Goal: Information Seeking & Learning: Compare options

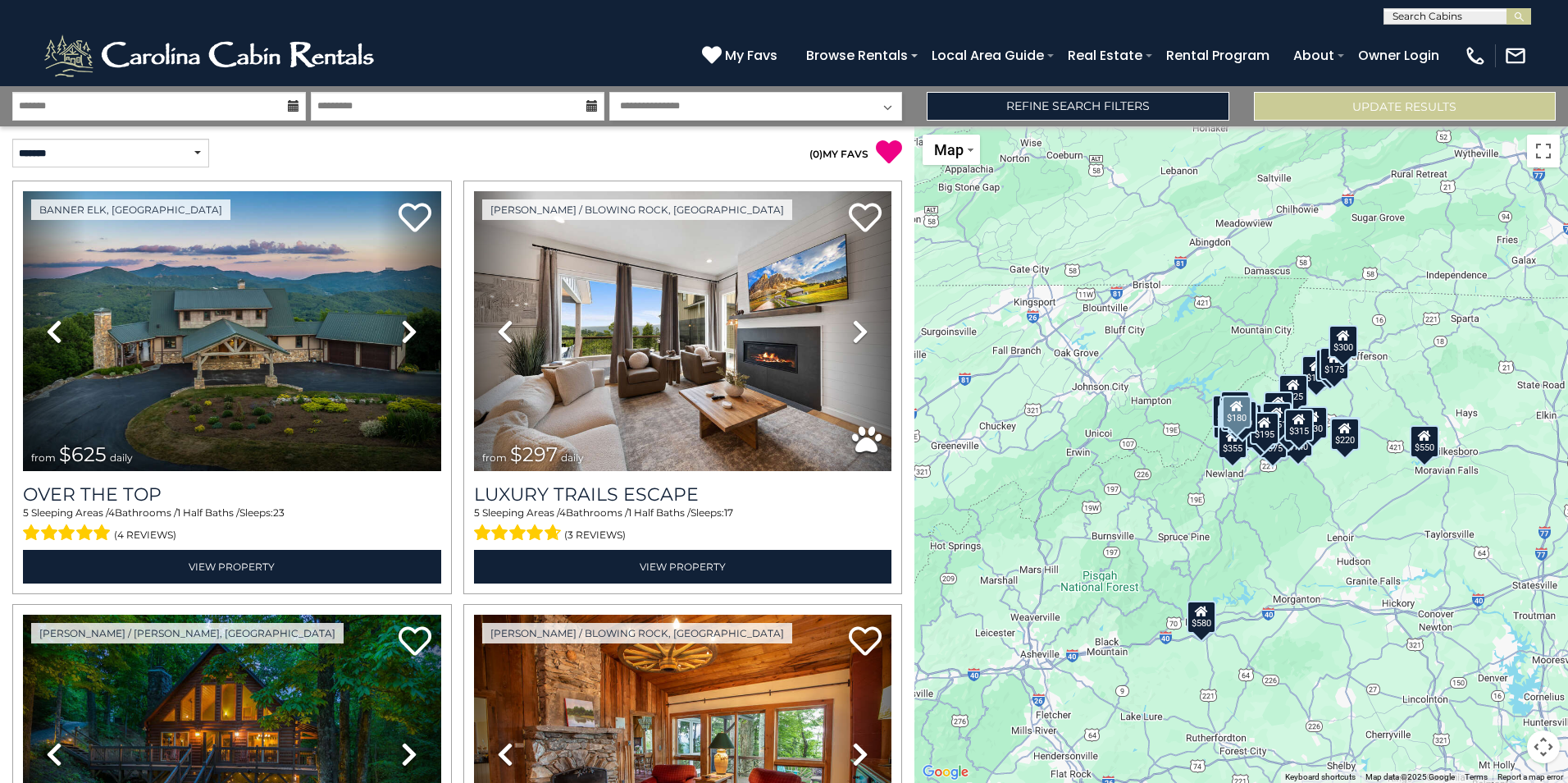
scroll to position [12101, 0]
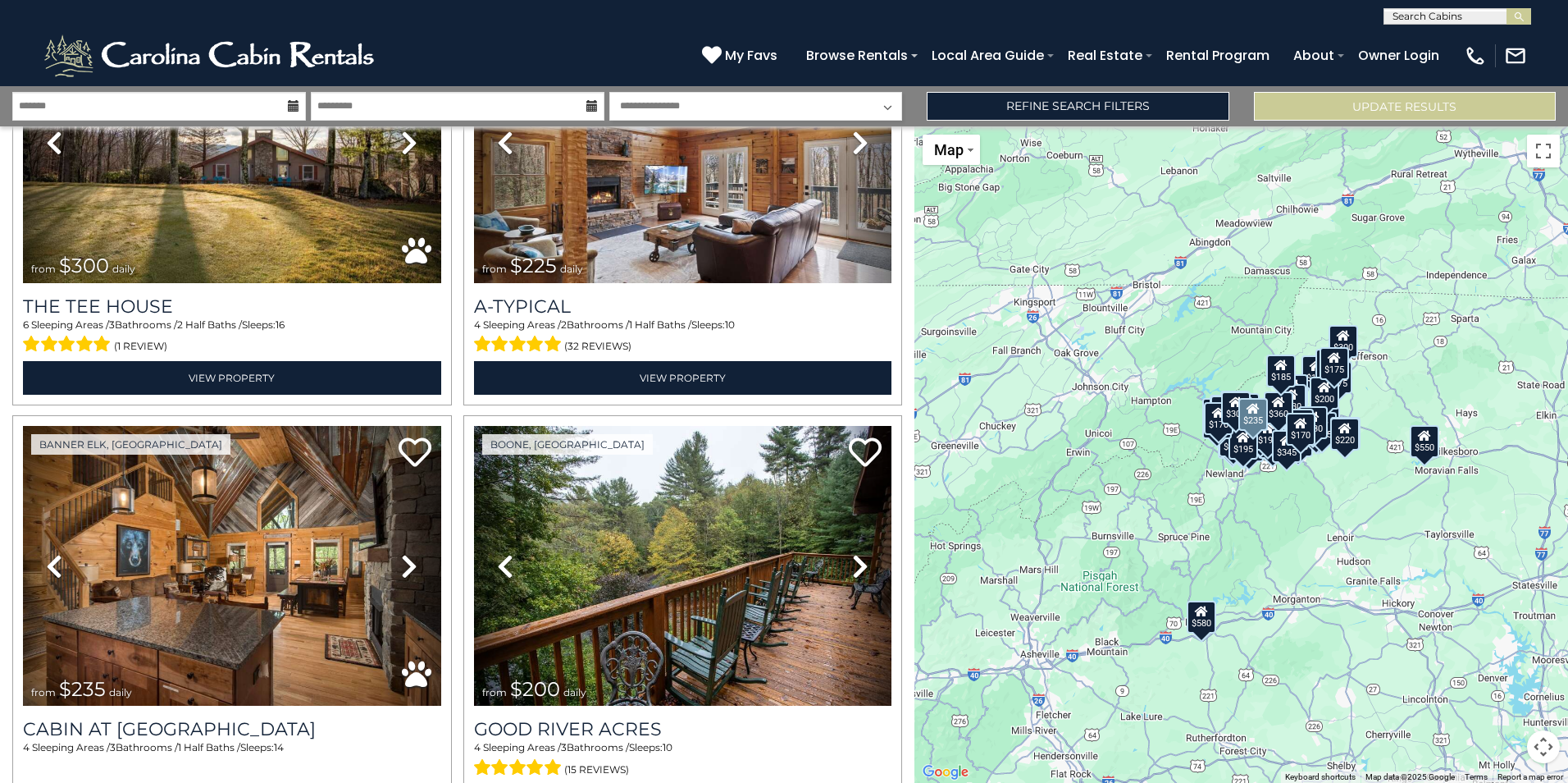
scroll to position [18407, 0]
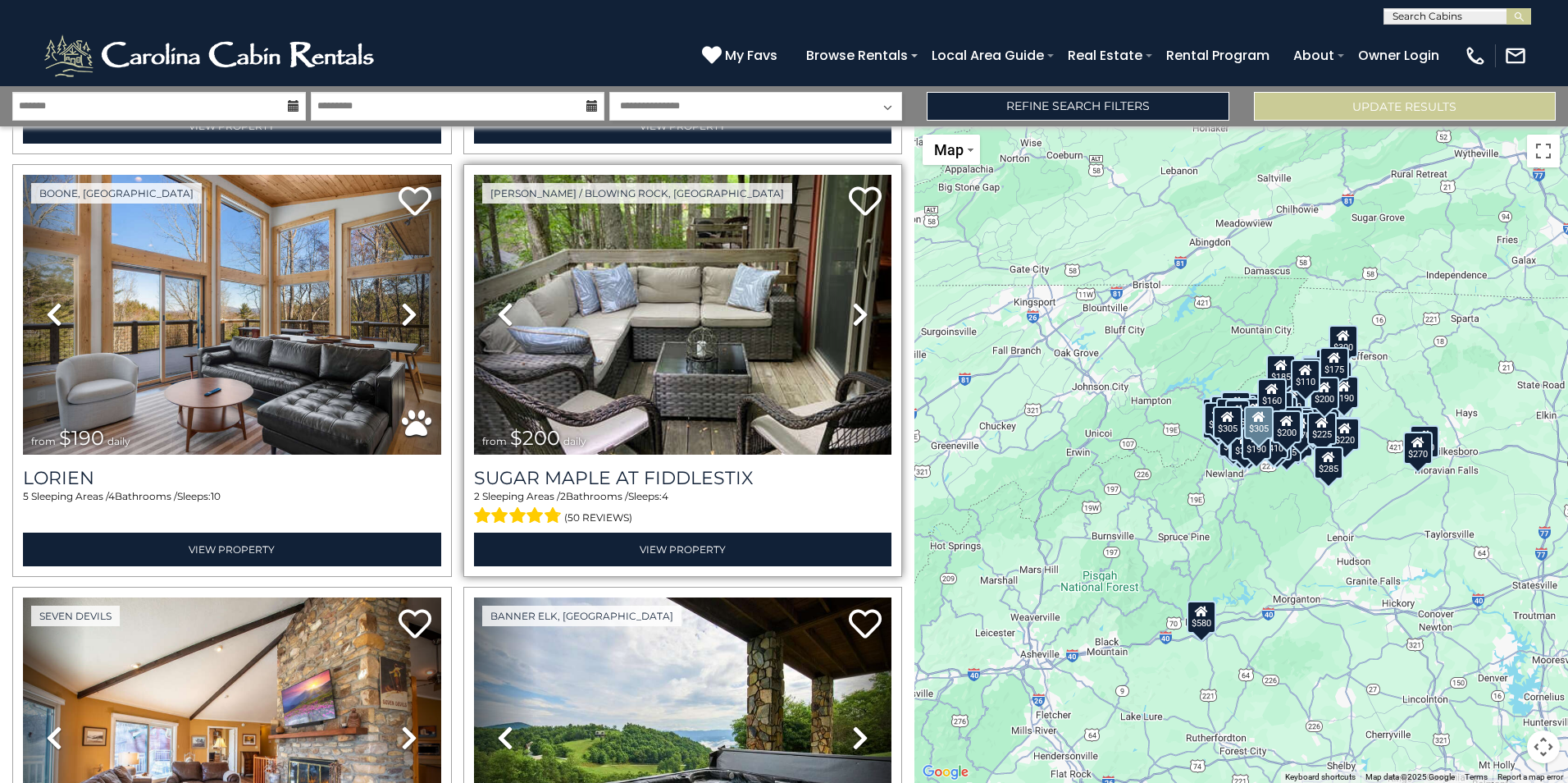
scroll to position [24714, 0]
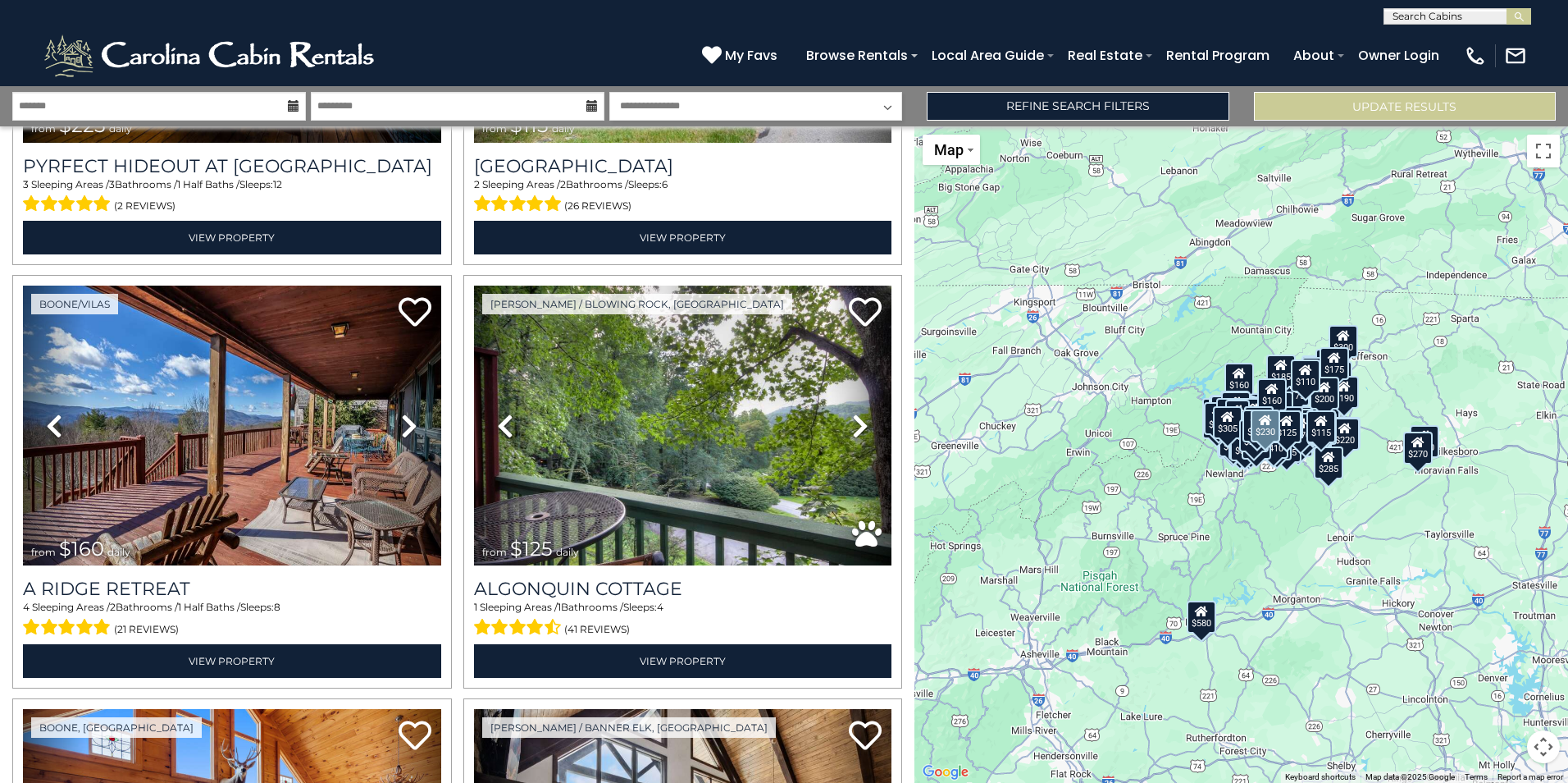
scroll to position [26930, 0]
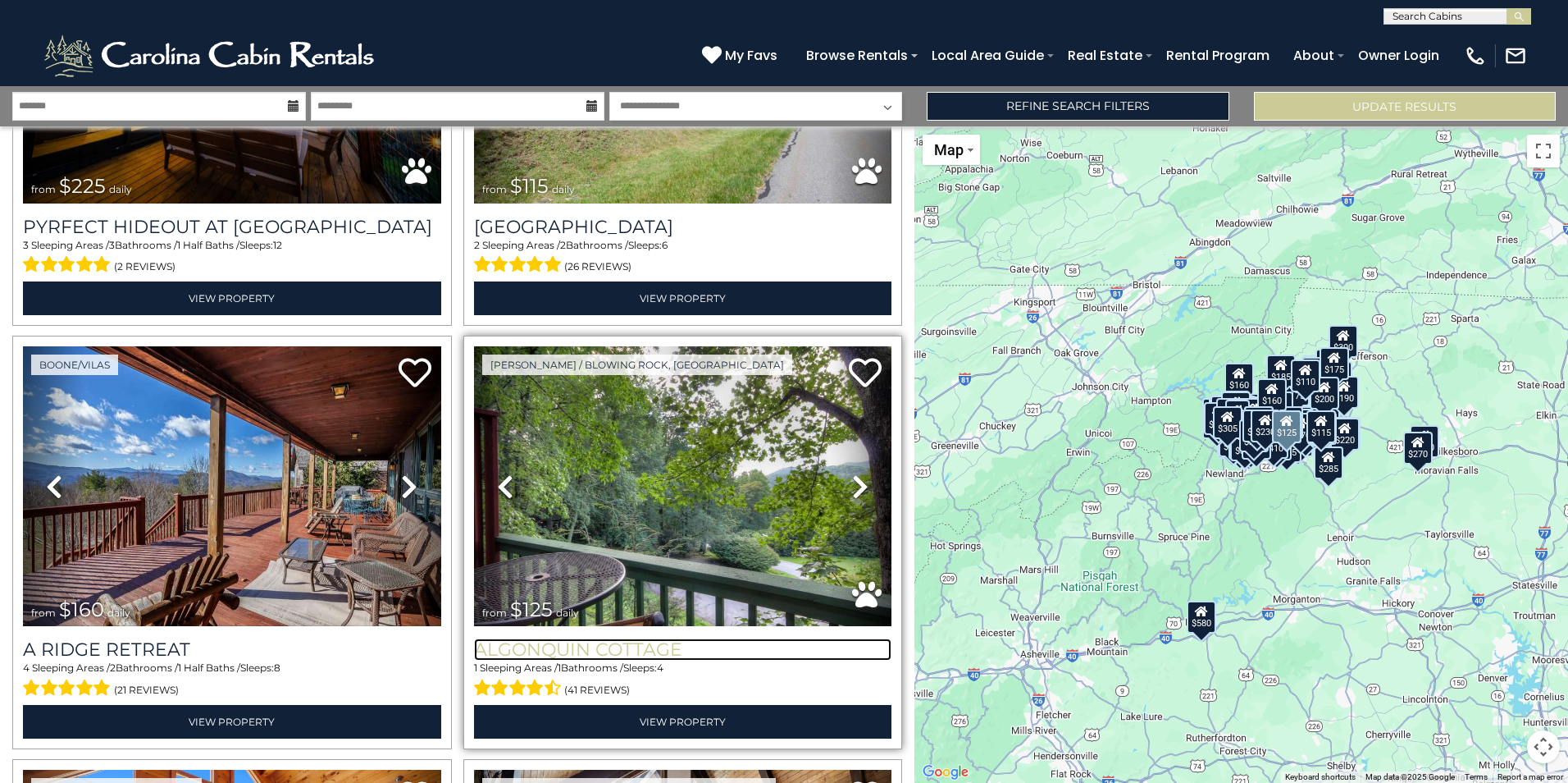
click at [661, 638] on h3 "Algonquin Cottage" at bounding box center [684, 649] width 418 height 22
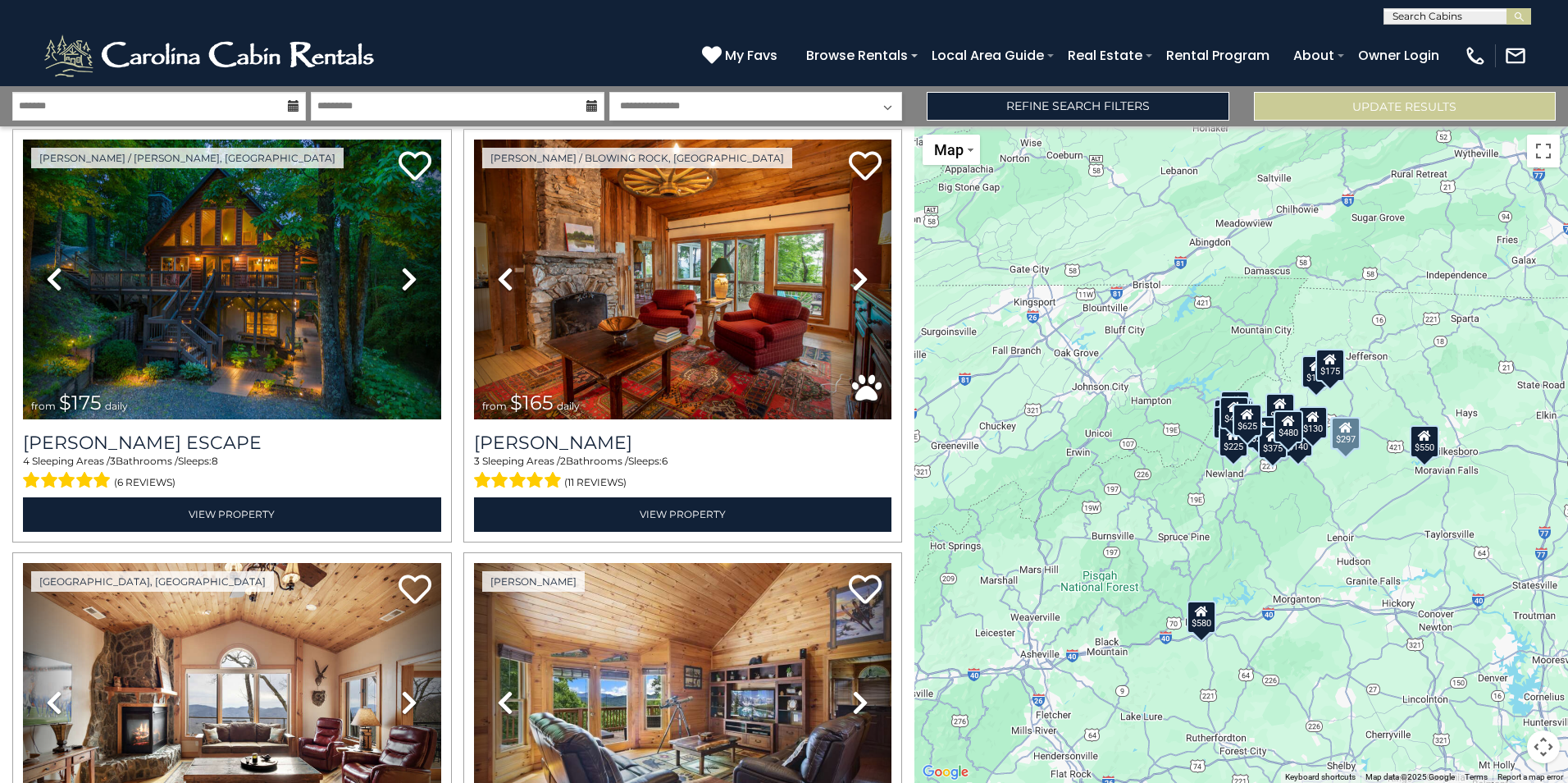
scroll to position [492, 0]
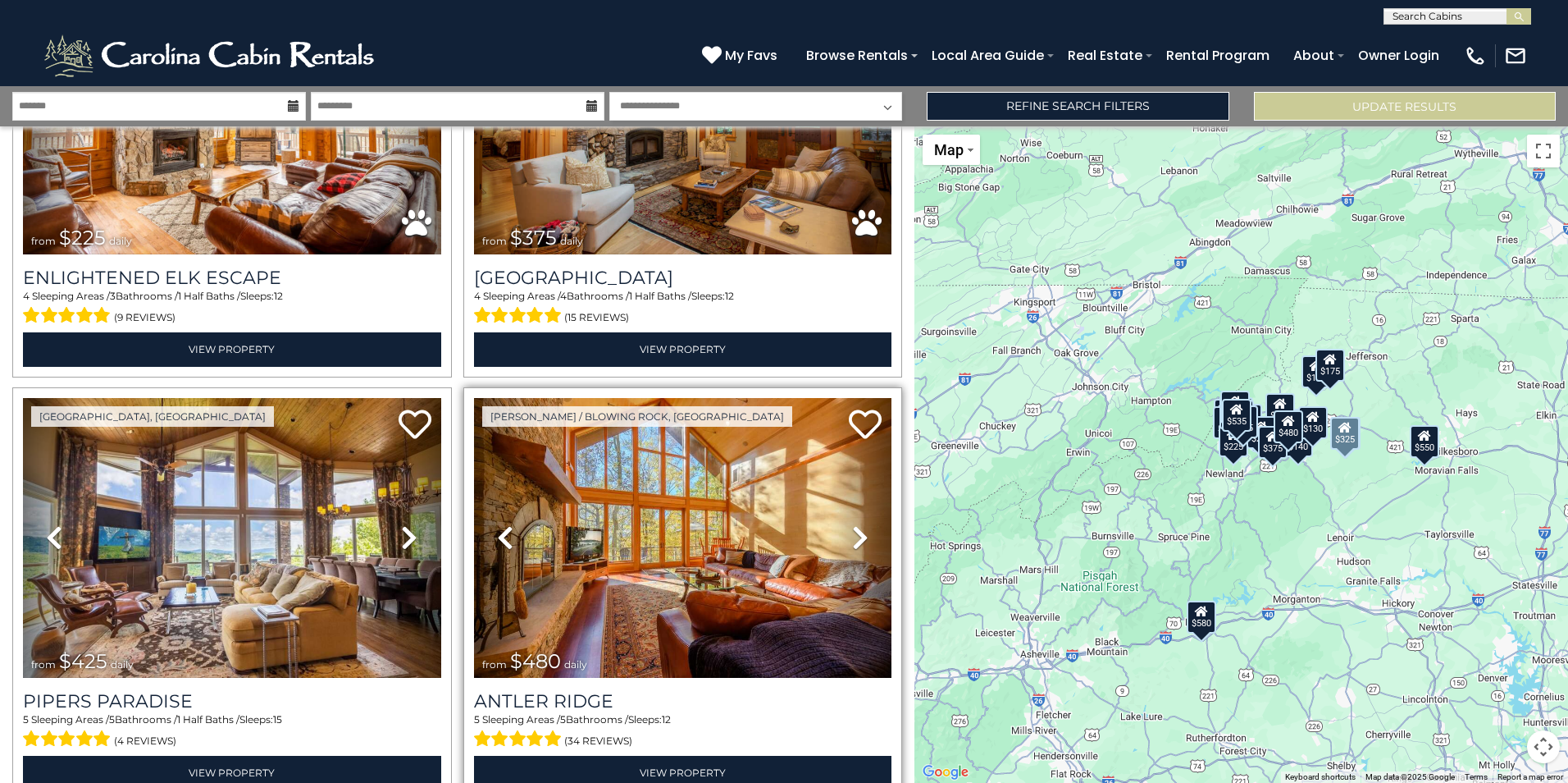
scroll to position [5795, 0]
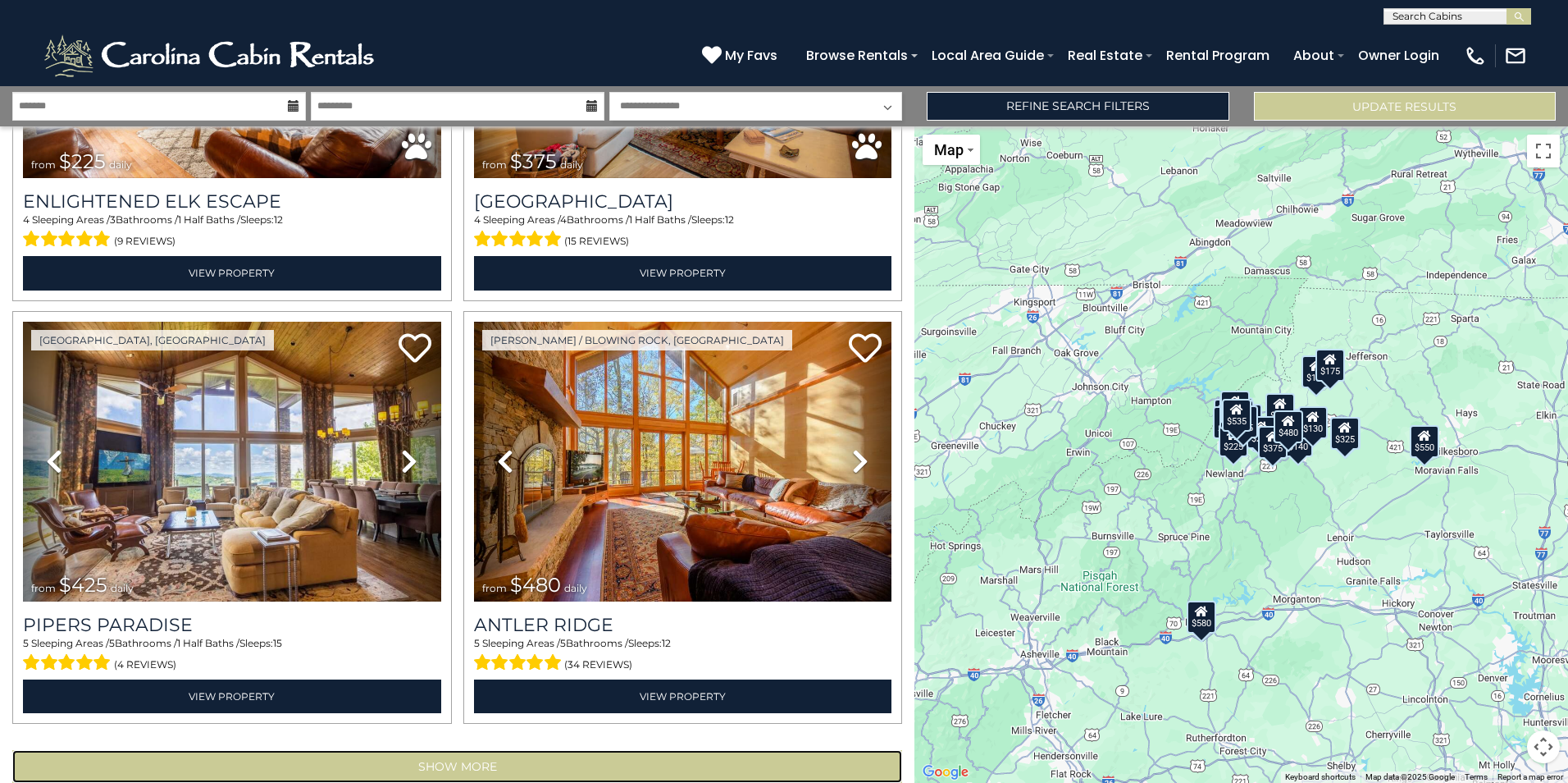
click at [476, 750] on button "Show More" at bounding box center [457, 766] width 890 height 33
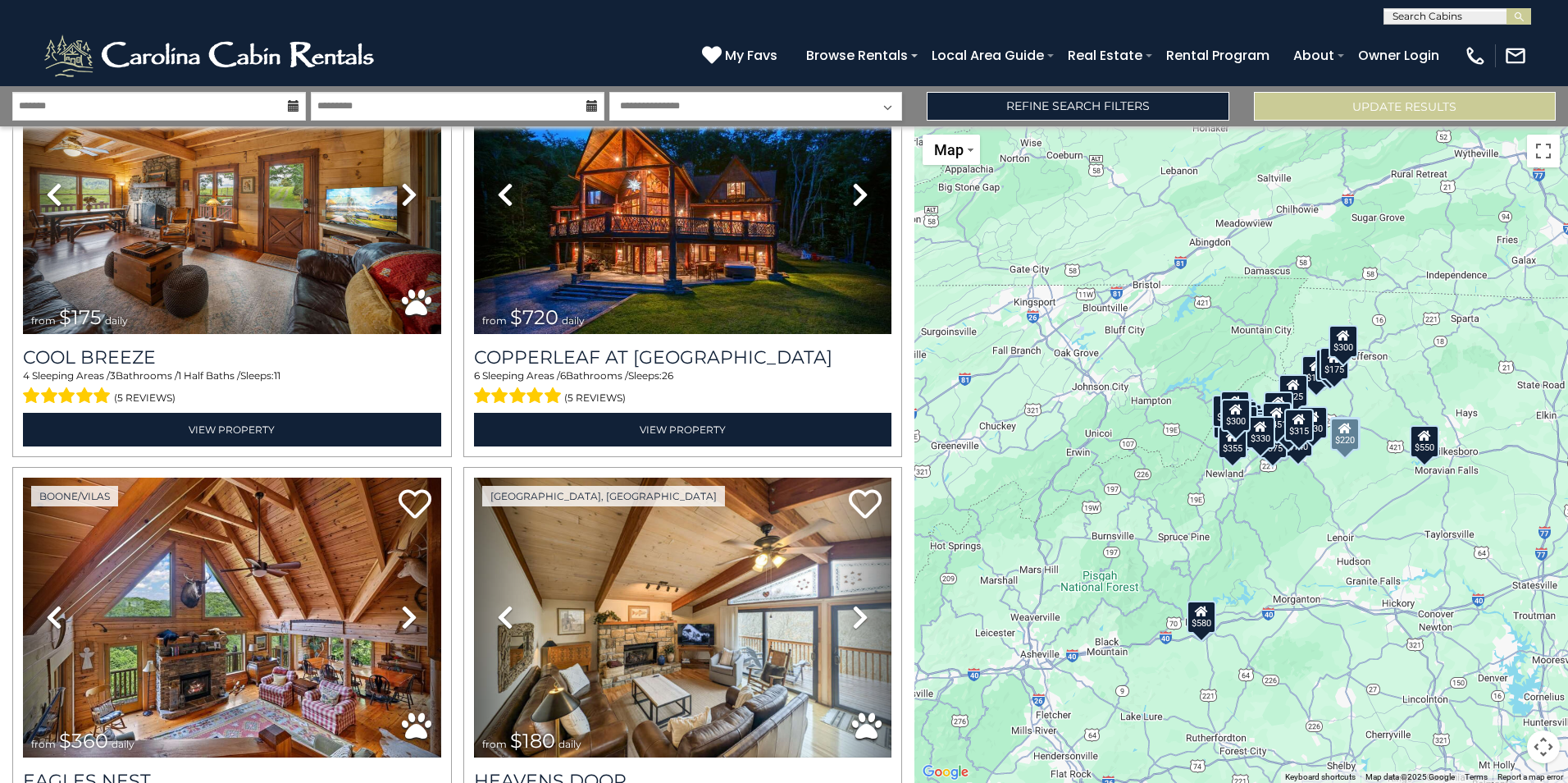
scroll to position [12101, 0]
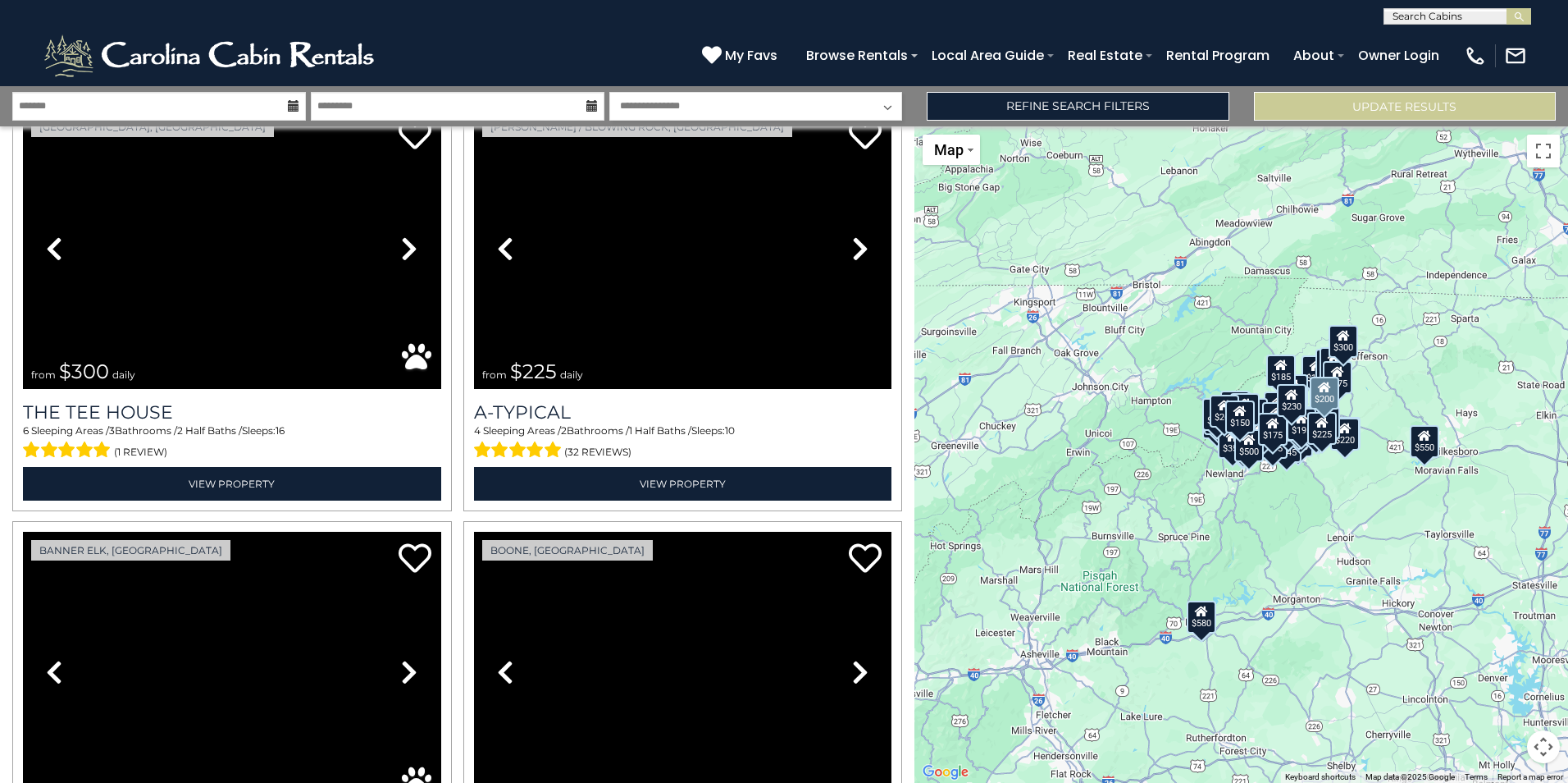
scroll to position [18407, 0]
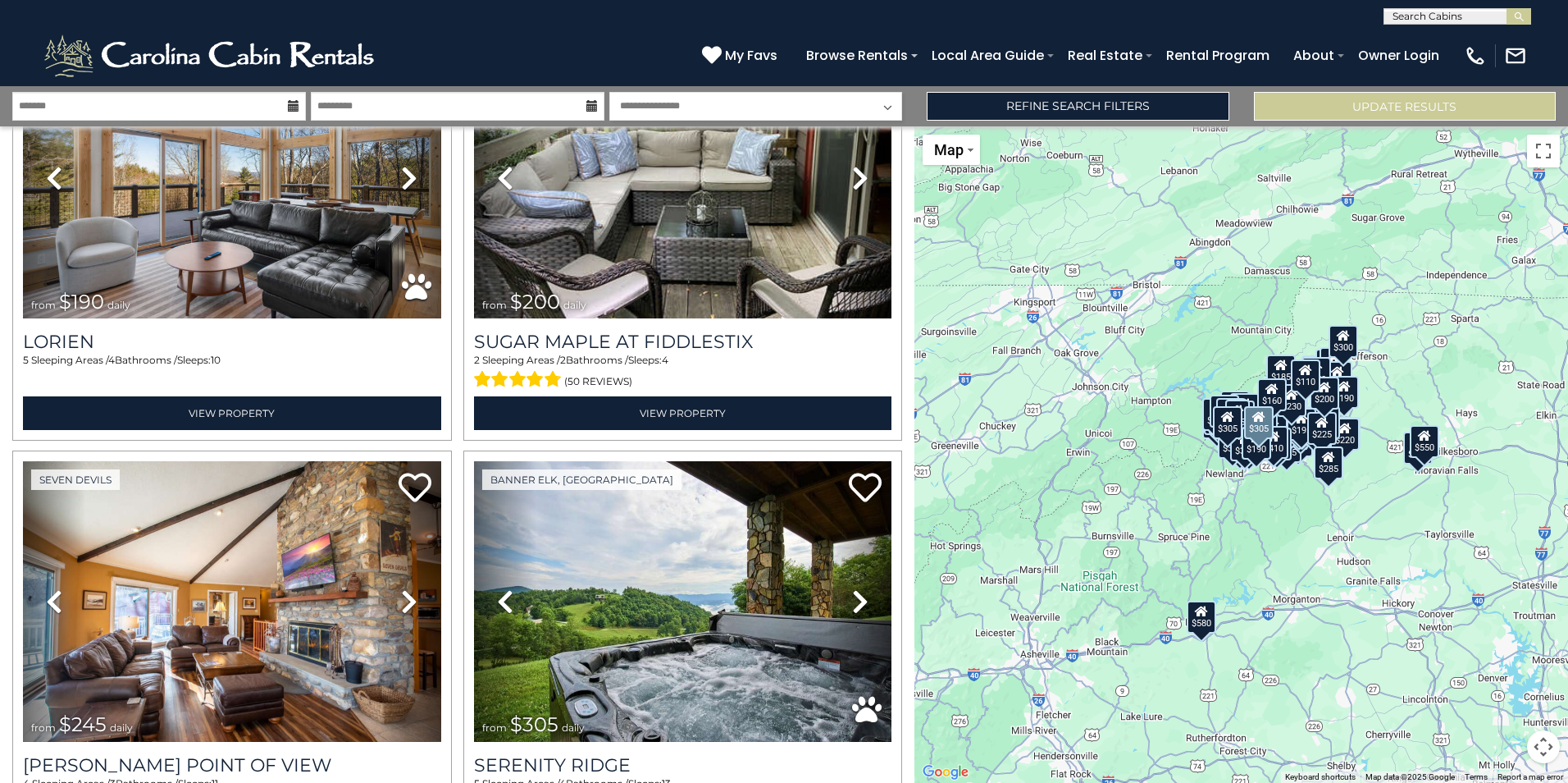
scroll to position [24714, 0]
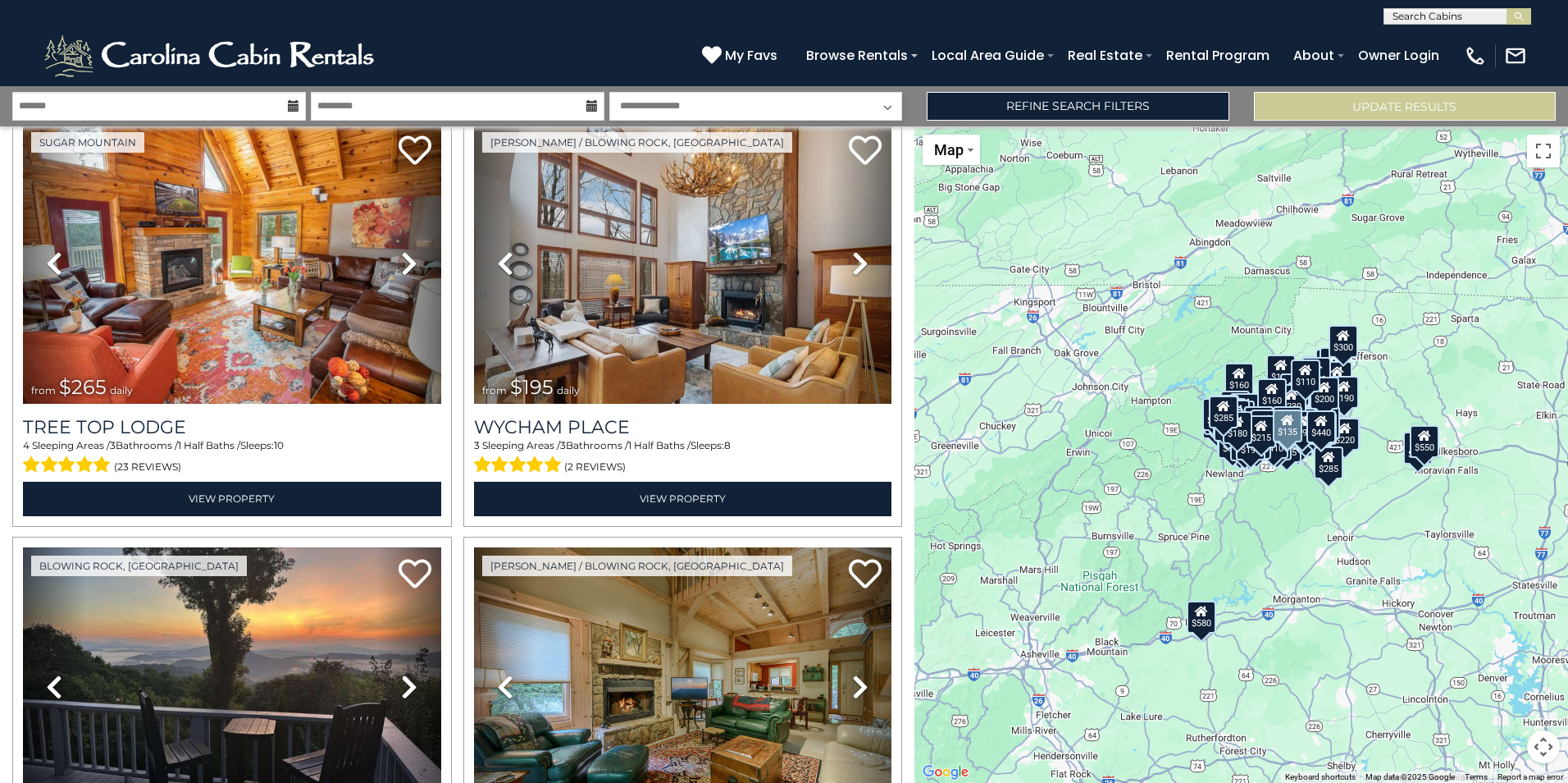
scroll to position [31020, 0]
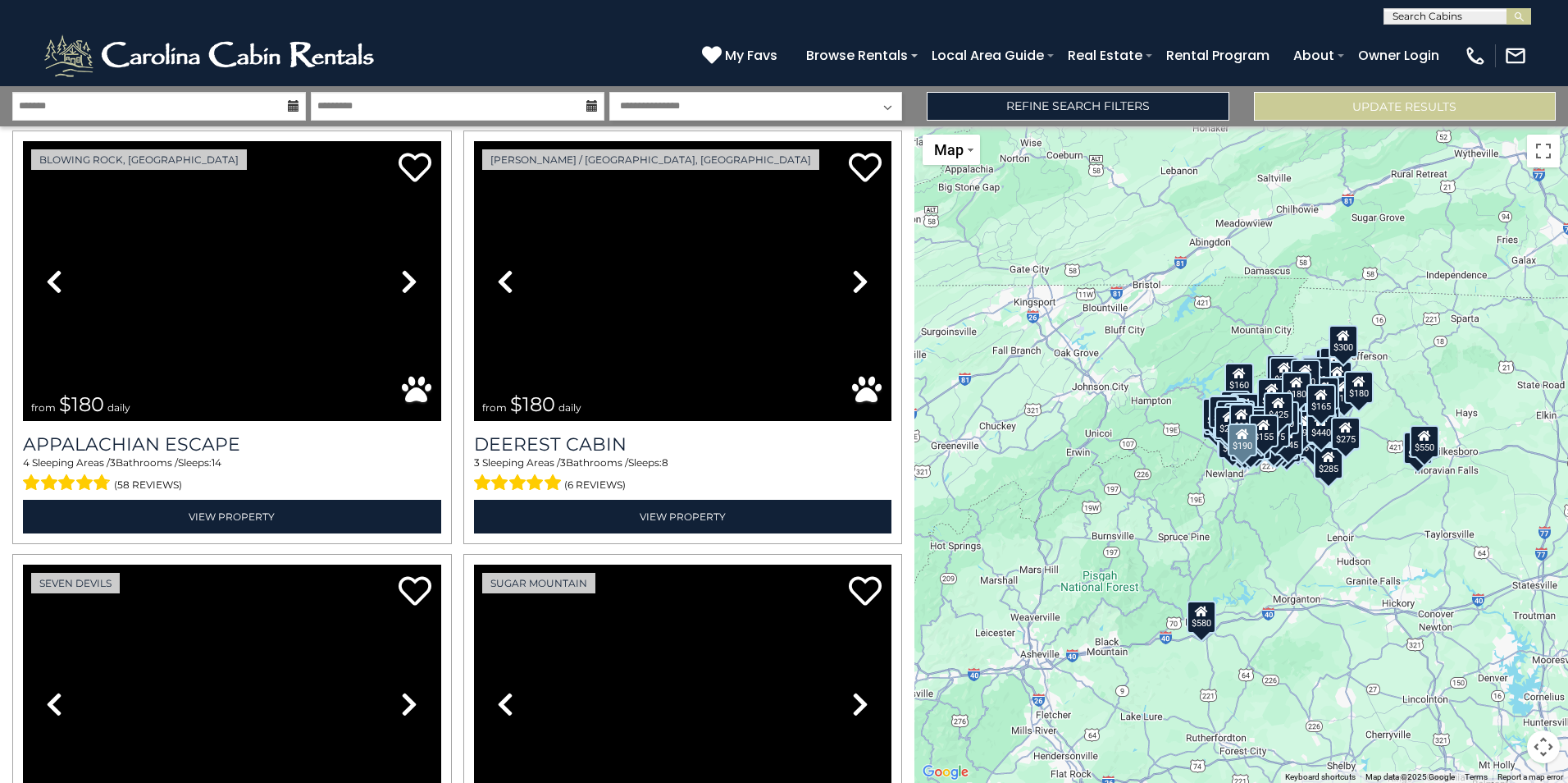
scroll to position [37327, 0]
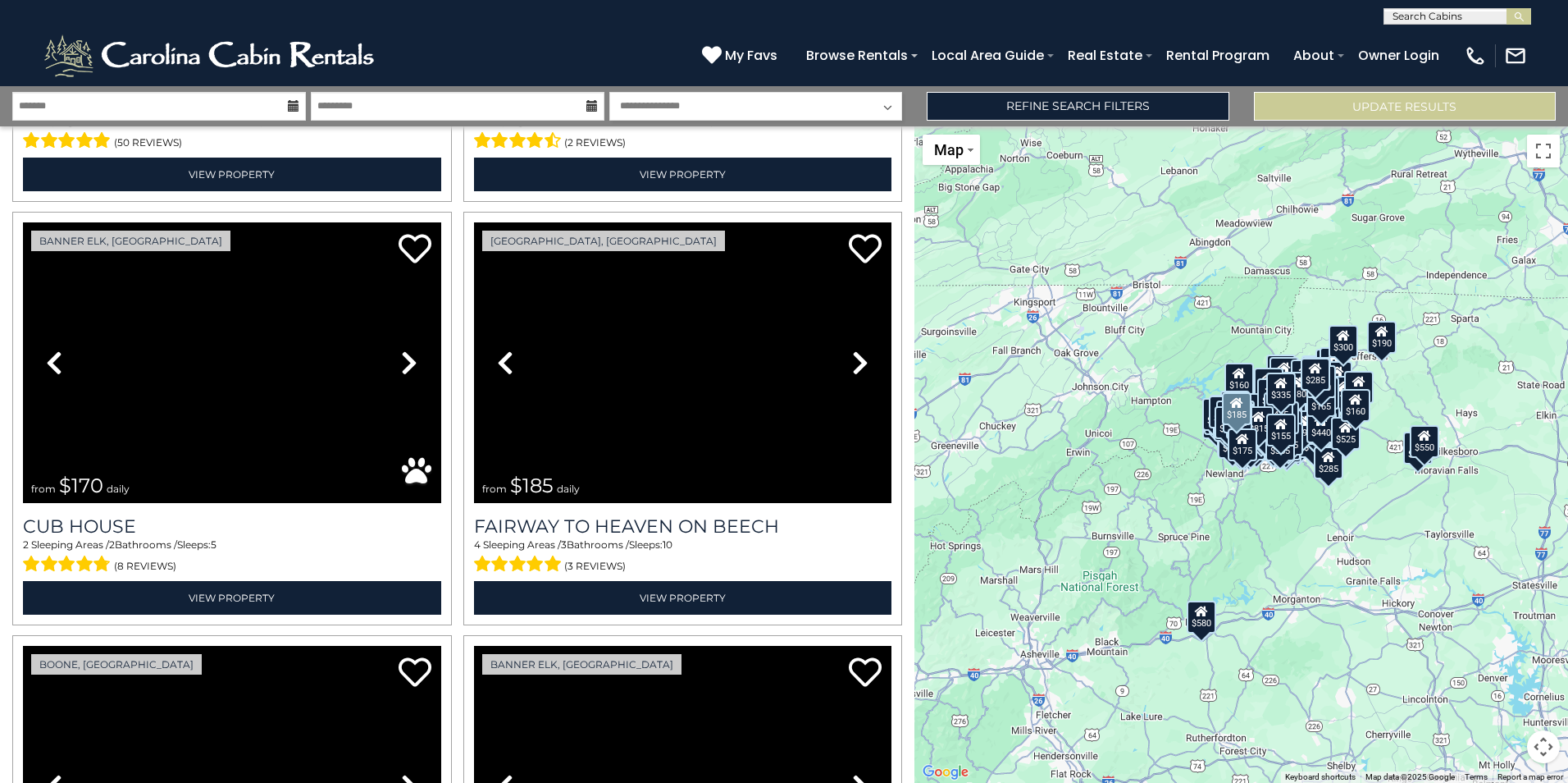
scroll to position [43633, 0]
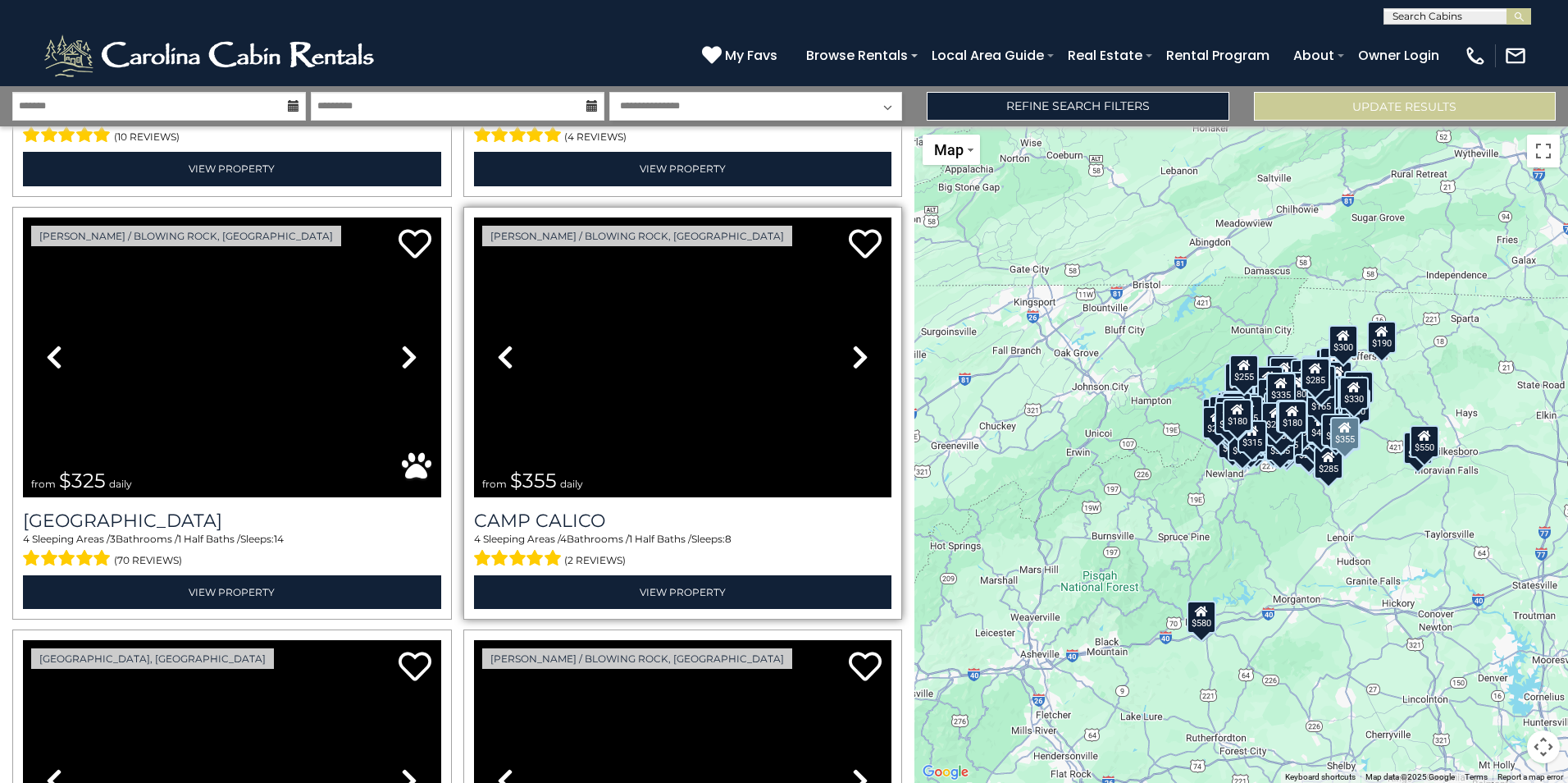
scroll to position [49940, 0]
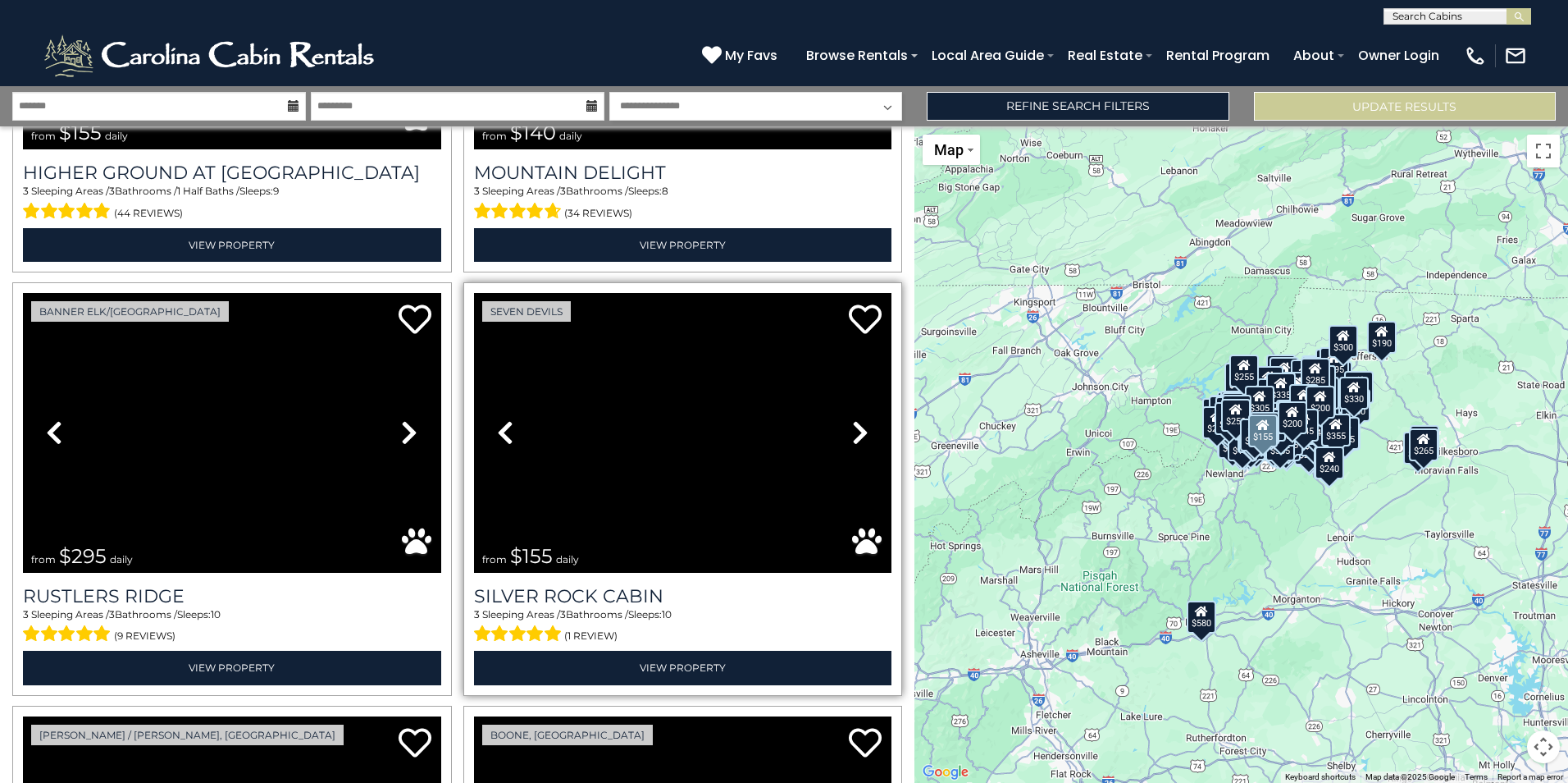
scroll to position [56247, 0]
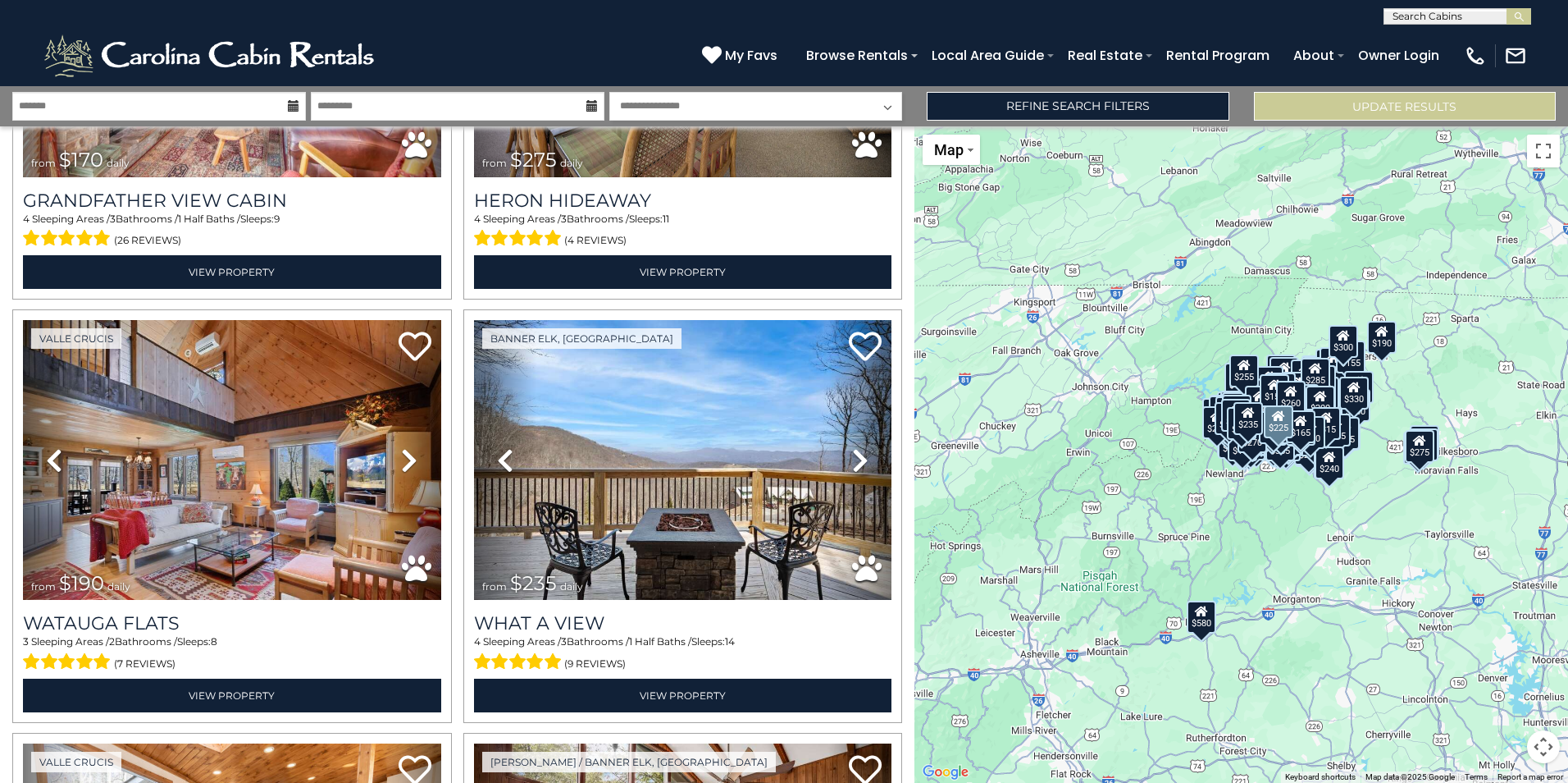
scroll to position [62554, 0]
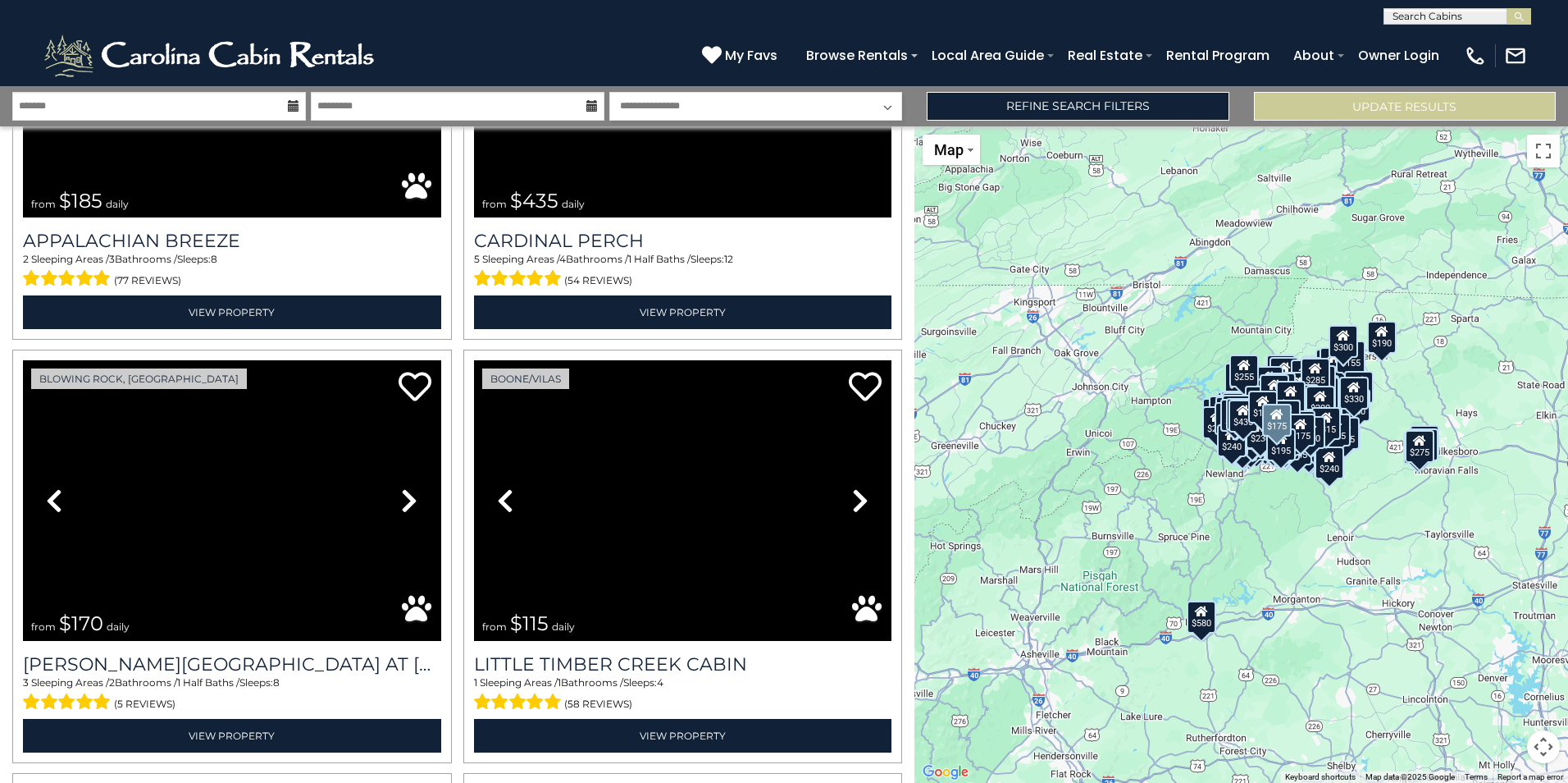
scroll to position [68859, 0]
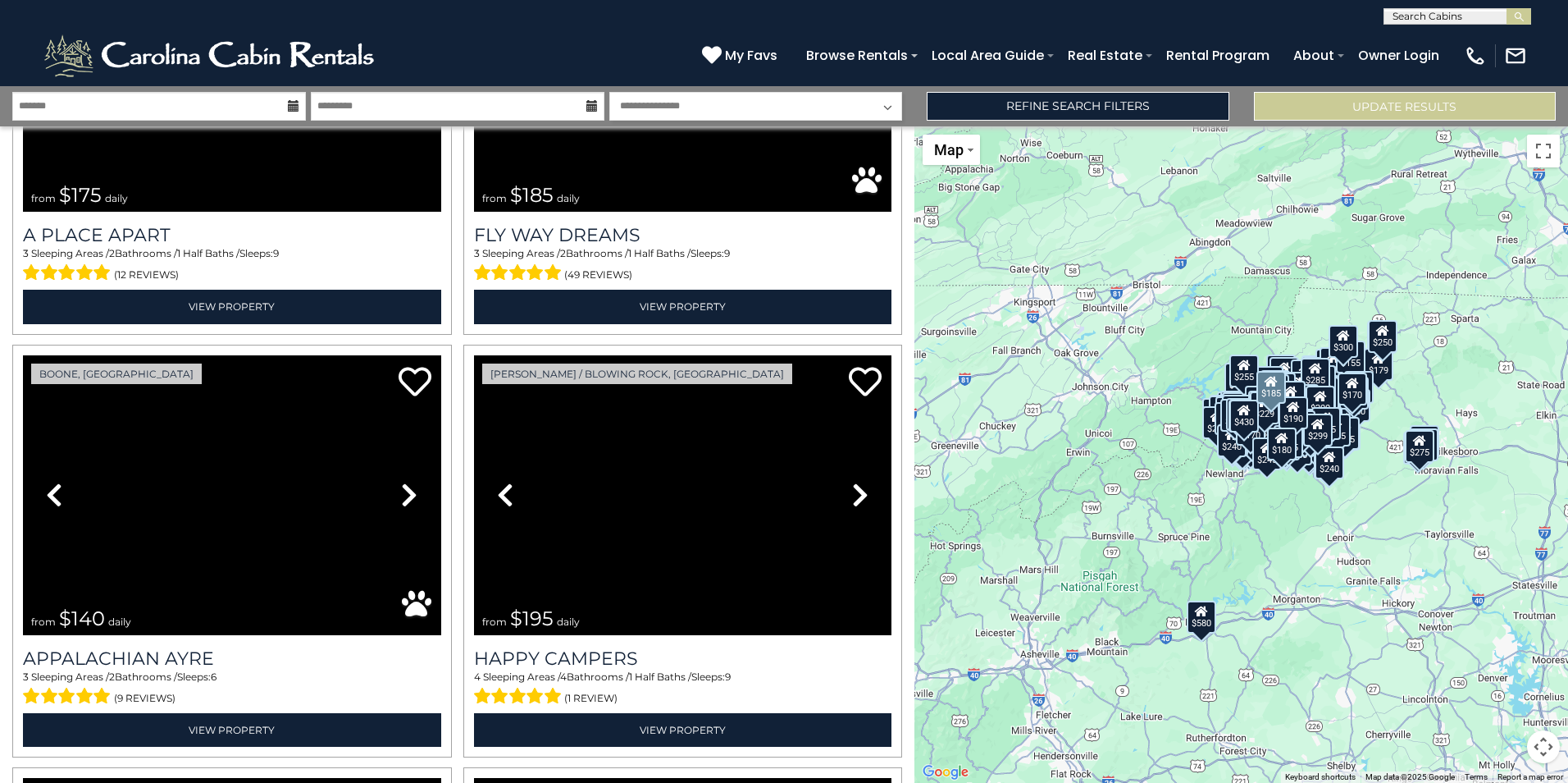
scroll to position [75166, 0]
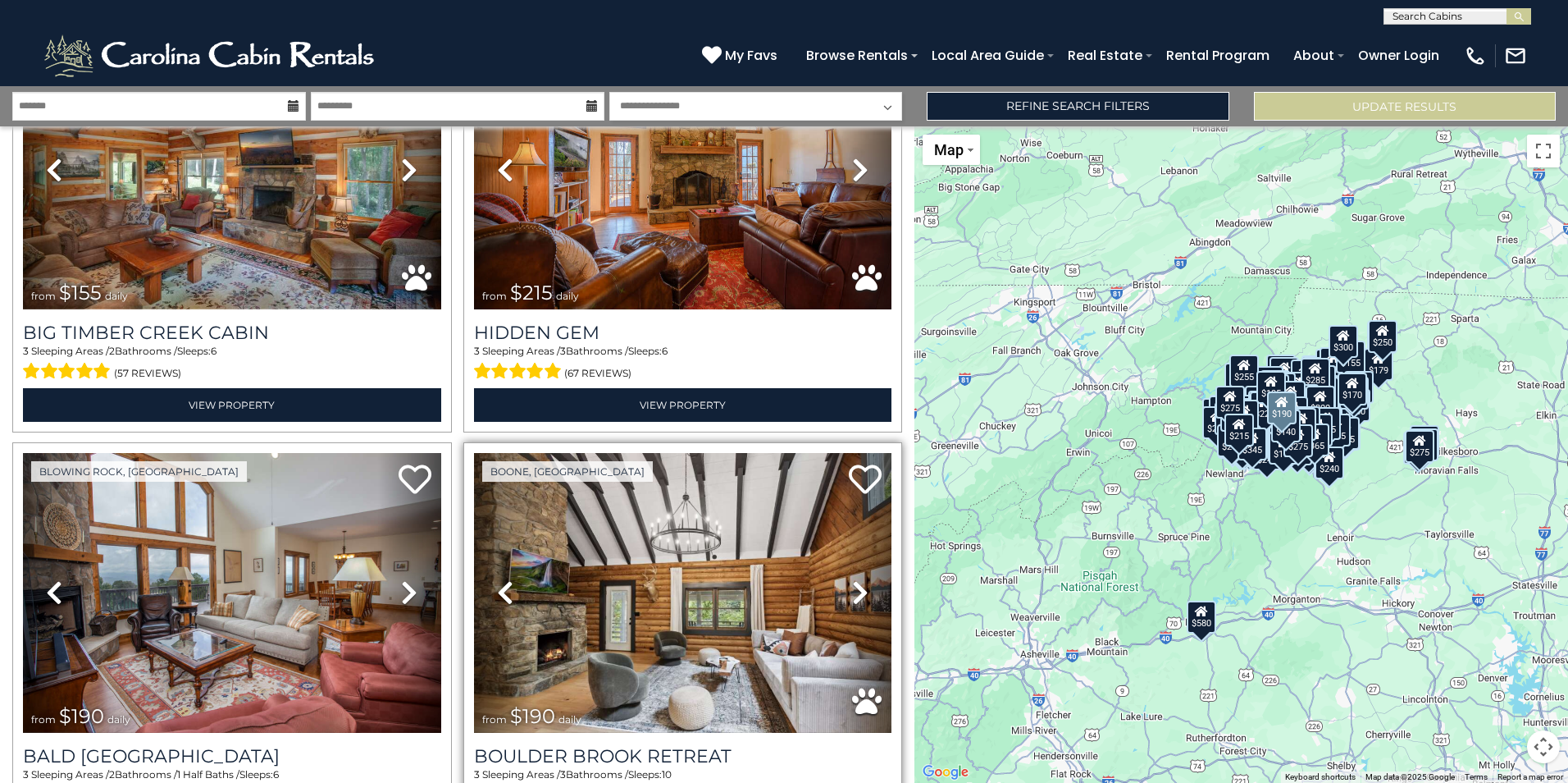
scroll to position [81472, 0]
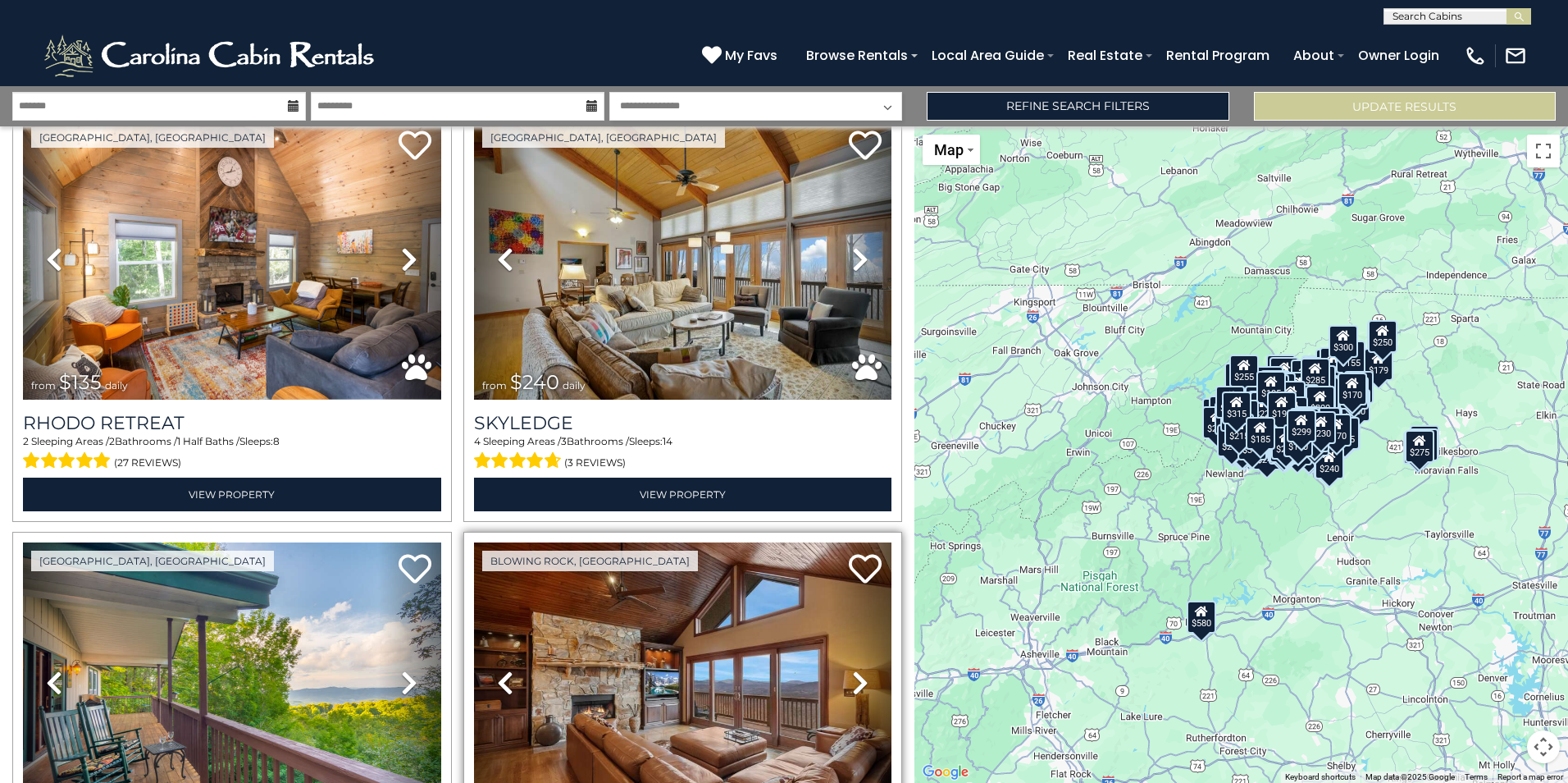
scroll to position [86064, 0]
